Goal: Contribute content

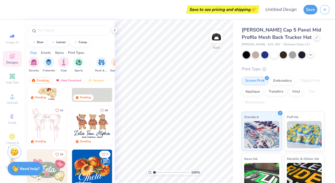
scroll to position [12, 0]
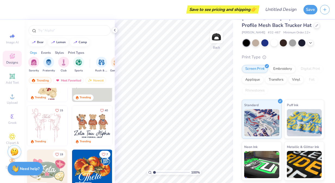
click at [279, 66] on div "Embroidery" at bounding box center [283, 69] width 26 height 8
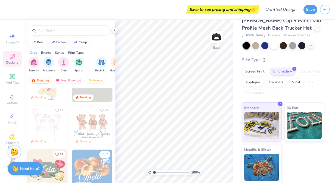
click at [260, 122] on img at bounding box center [261, 125] width 35 height 27
click at [257, 71] on div "Screen Print" at bounding box center [255, 72] width 26 height 8
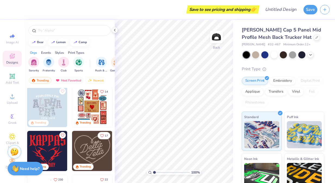
scroll to position [246, 0]
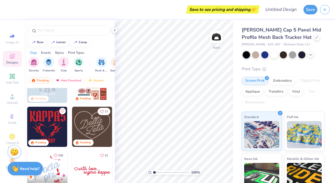
click at [90, 122] on img at bounding box center [92, 127] width 40 height 40
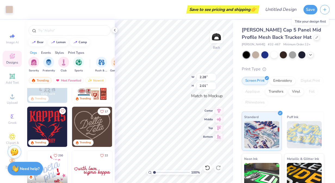
click at [311, 9] on button "Save" at bounding box center [311, 10] width 14 height 10
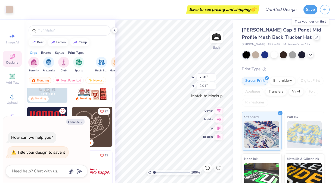
click at [310, 11] on button "Save" at bounding box center [311, 10] width 14 height 10
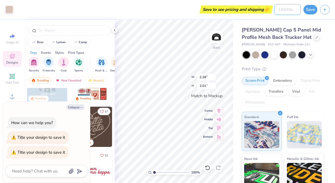
type textarea "x"
click at [286, 8] on input "Design Title" at bounding box center [287, 9] width 27 height 11
type input "H"
type textarea "x"
type input "Hs"
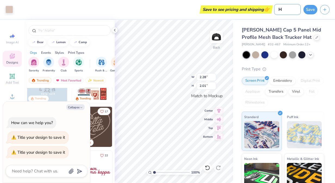
type textarea "x"
type input "Hst"
type textarea "x"
type input "Hs"
type textarea "x"
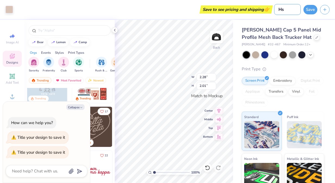
type input "H"
type textarea "x"
type input "Ha"
type textarea "x"
type input "Hat"
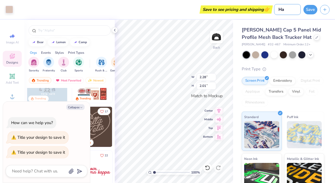
type textarea "x"
type input "Hat"
click at [315, 10] on button "Save" at bounding box center [311, 10] width 14 height 10
type textarea "x"
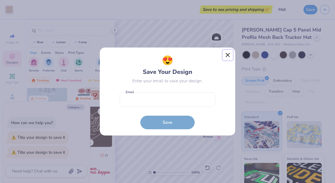
click at [229, 55] on button "Close" at bounding box center [228, 55] width 10 height 10
